Goal: Contribute content: Add original content to the website for others to see

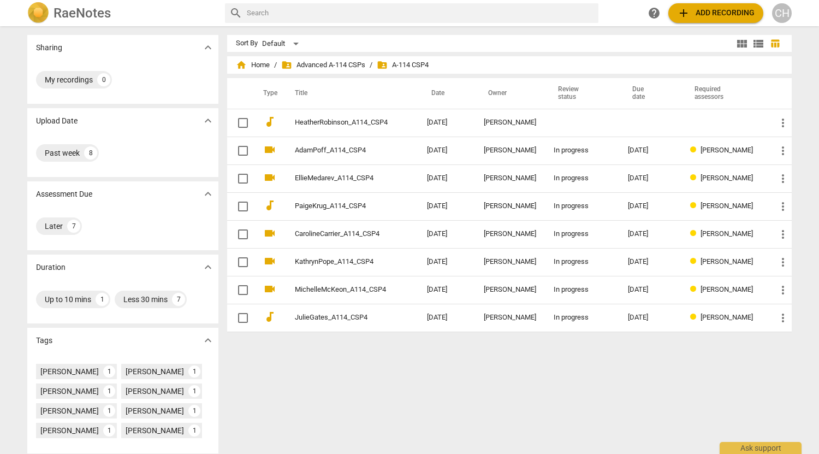
click at [731, 9] on span "add Add recording" at bounding box center [716, 13] width 78 height 13
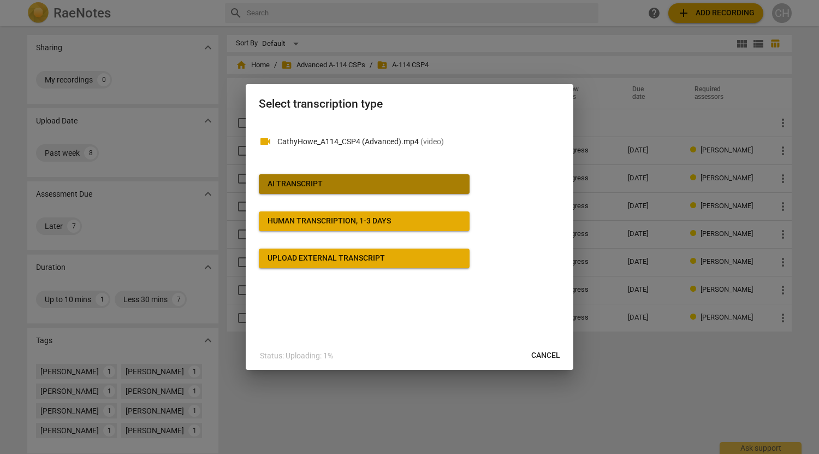
click at [334, 182] on span "AI Transcript" at bounding box center [364, 184] width 193 height 11
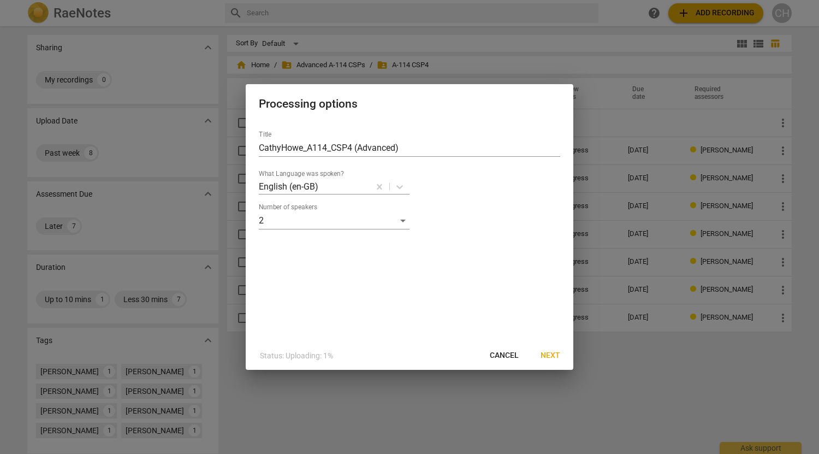
click at [550, 357] on span "Next" at bounding box center [551, 355] width 20 height 11
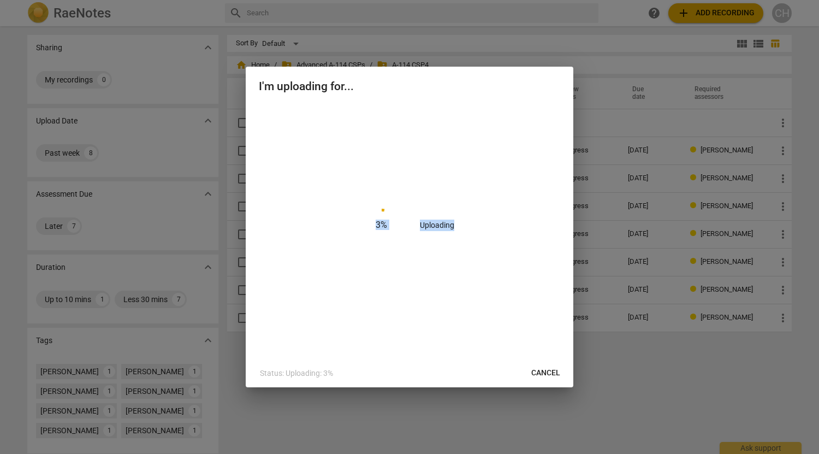
drag, startPoint x: 373, startPoint y: 76, endPoint x: 515, endPoint y: 110, distance: 145.8
click at [515, 110] on div "I'm uploading for... 3 % Uploading Status: Uploading: 3% Cancel" at bounding box center [410, 227] width 328 height 321
click at [345, 90] on h2 "I'm uploading for..." at bounding box center [409, 87] width 301 height 14
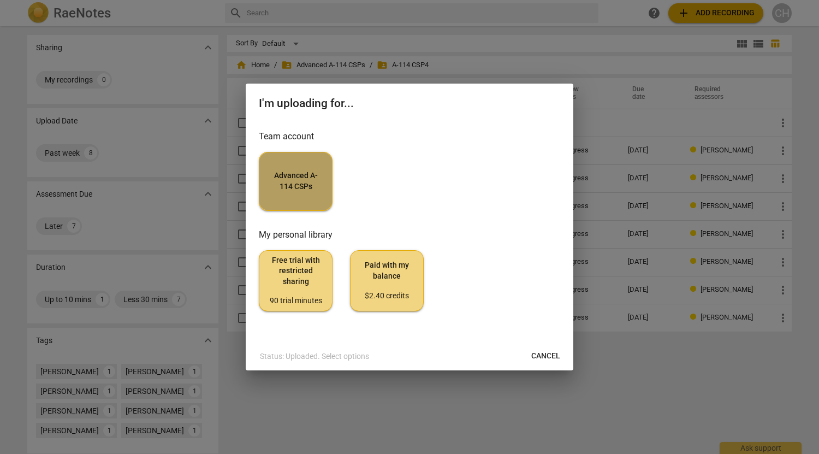
click at [301, 189] on span "Advanced A-114 CSPs" at bounding box center [295, 180] width 55 height 21
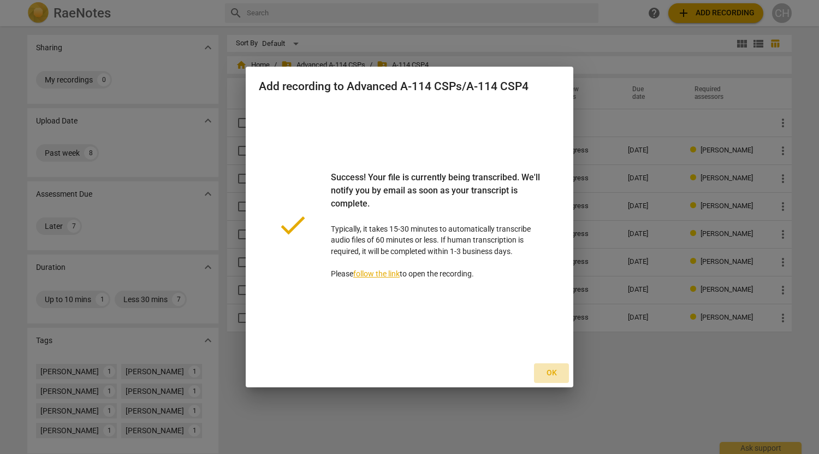
click at [554, 374] on span "Ok" at bounding box center [551, 372] width 17 height 11
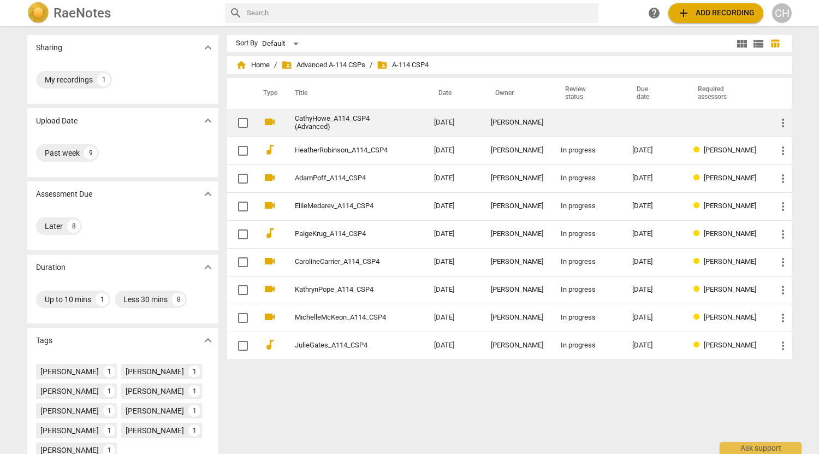
click at [320, 123] on link "CathyHowe_A114_CSP4 (Advanced)" at bounding box center [345, 123] width 100 height 16
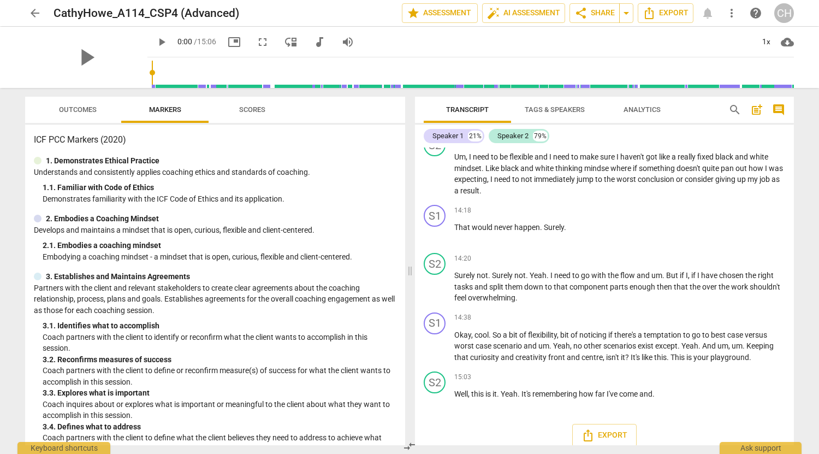
scroll to position [3394, 0]
